Goal: Information Seeking & Learning: Learn about a topic

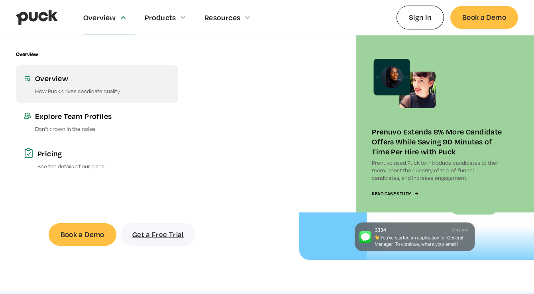
click at [104, 89] on p "How Puck drives candidate quality" at bounding box center [102, 91] width 135 height 8
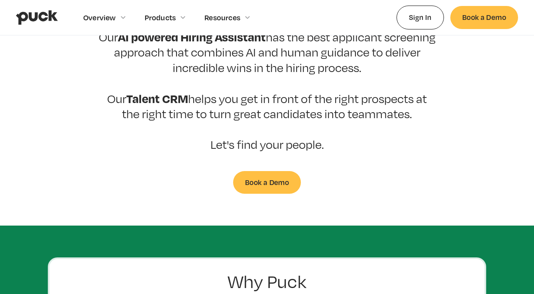
scroll to position [346, 0]
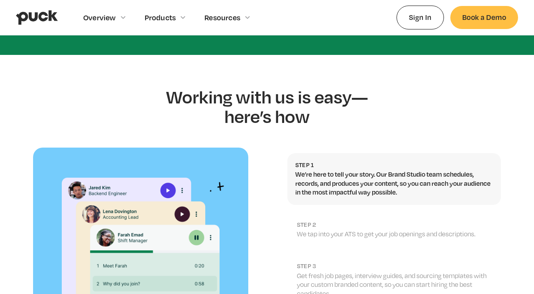
scroll to position [846, 0]
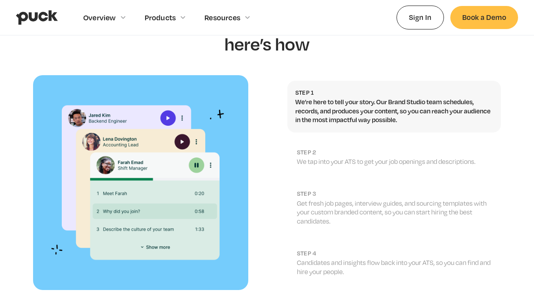
click at [388, 165] on div "Step 1 We’re here to tell your story. Our Brand Studio team schedules, records,…" at bounding box center [393, 182] width 213 height 219
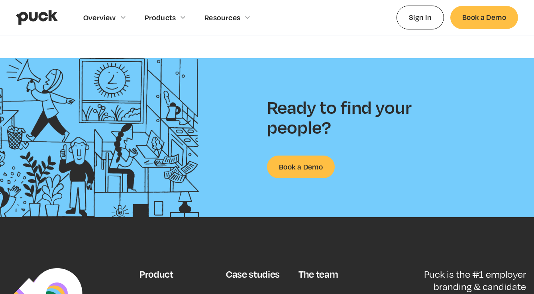
scroll to position [1114, 0]
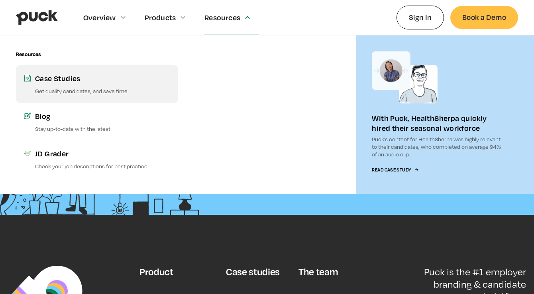
click at [89, 82] on div "Case Studies" at bounding box center [102, 78] width 135 height 10
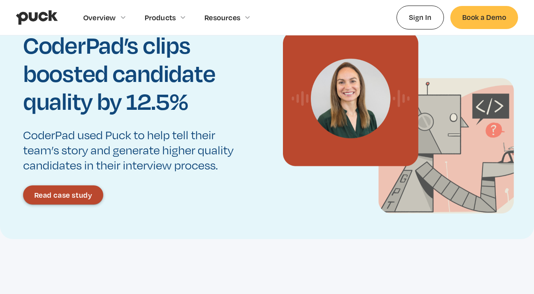
scroll to position [858, 0]
